Goal: Information Seeking & Learning: Learn about a topic

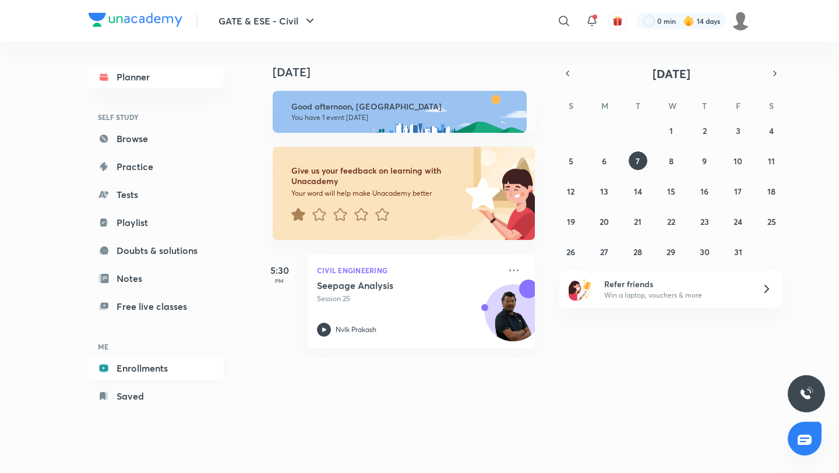
click at [131, 371] on link "Enrollments" at bounding box center [156, 368] width 135 height 23
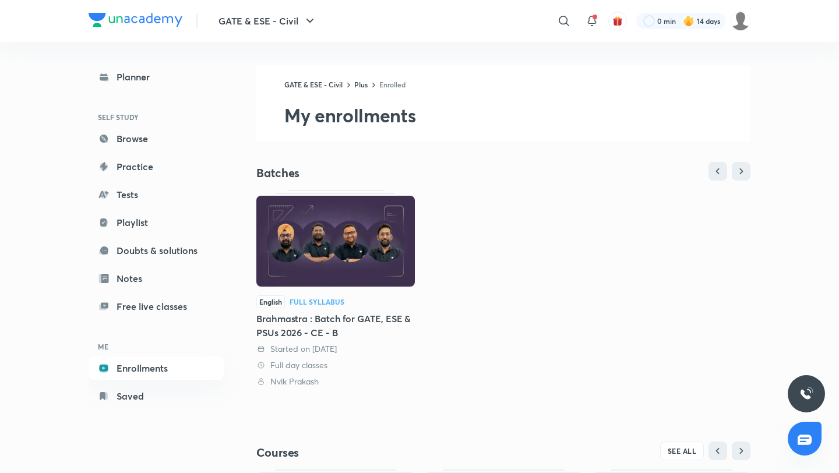
scroll to position [199, 0]
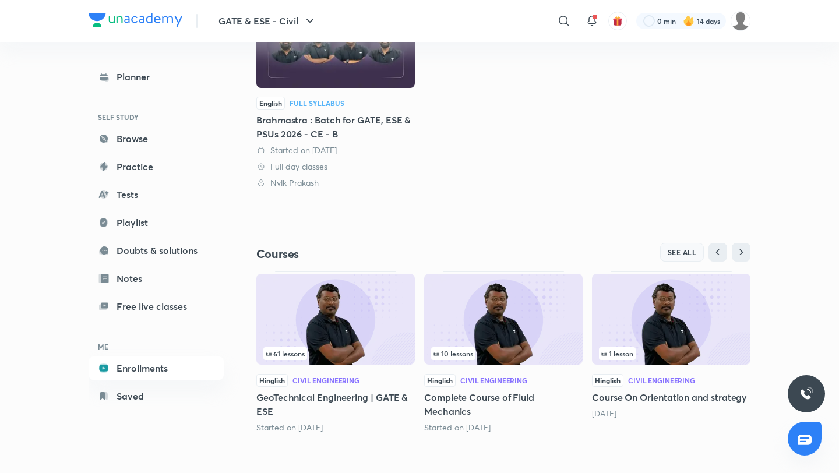
click at [681, 245] on button "SEE ALL" at bounding box center [682, 252] width 44 height 19
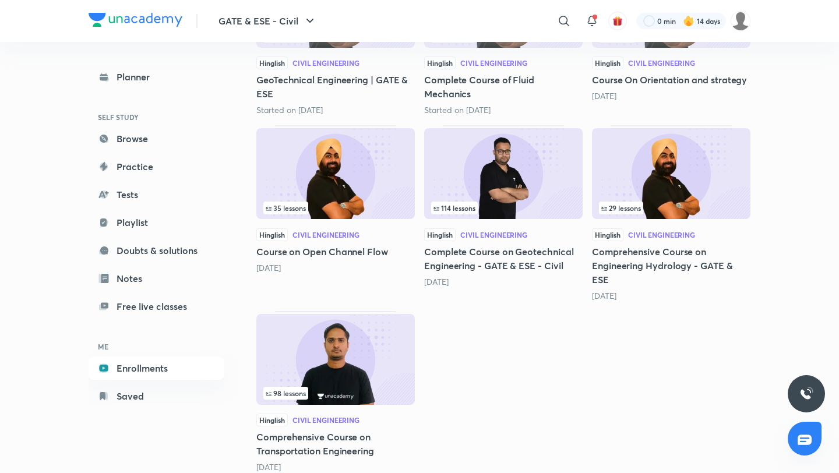
scroll to position [291, 0]
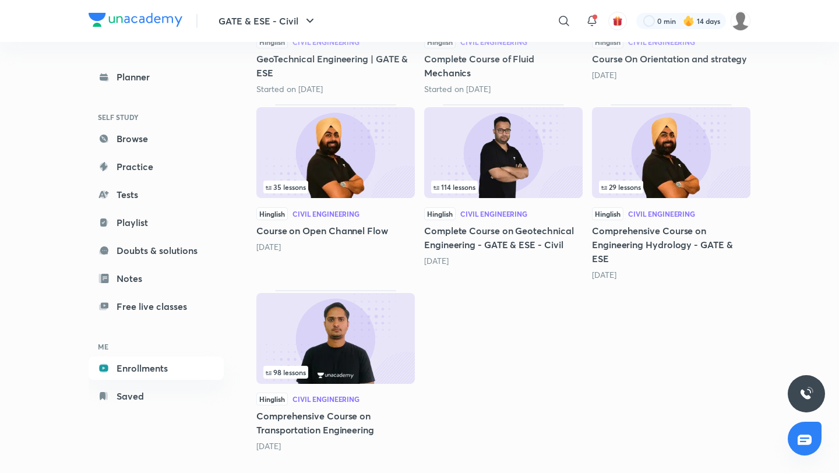
click at [310, 339] on img at bounding box center [335, 338] width 158 height 91
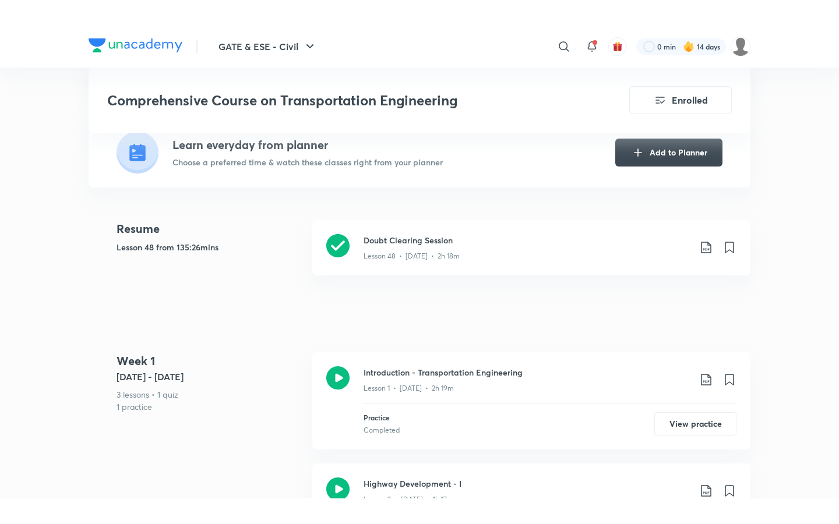
scroll to position [293, 0]
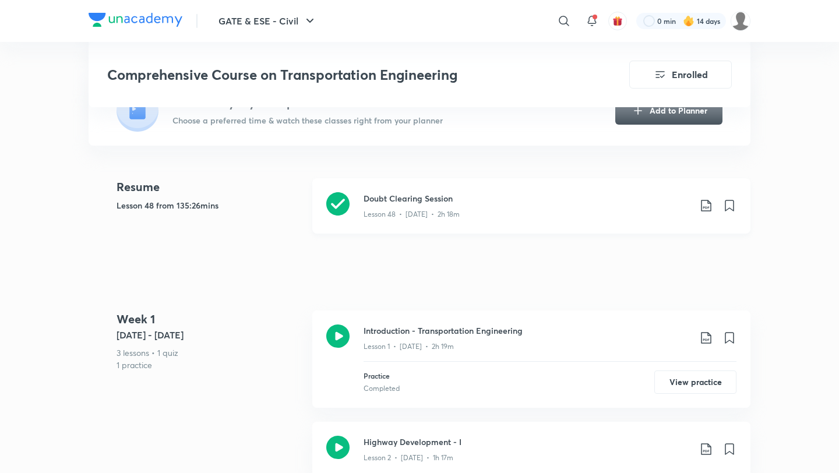
click at [411, 205] on div "Lesson 48 • [DATE] • 2h 18m" at bounding box center [527, 212] width 326 height 15
